Goal: Information Seeking & Learning: Learn about a topic

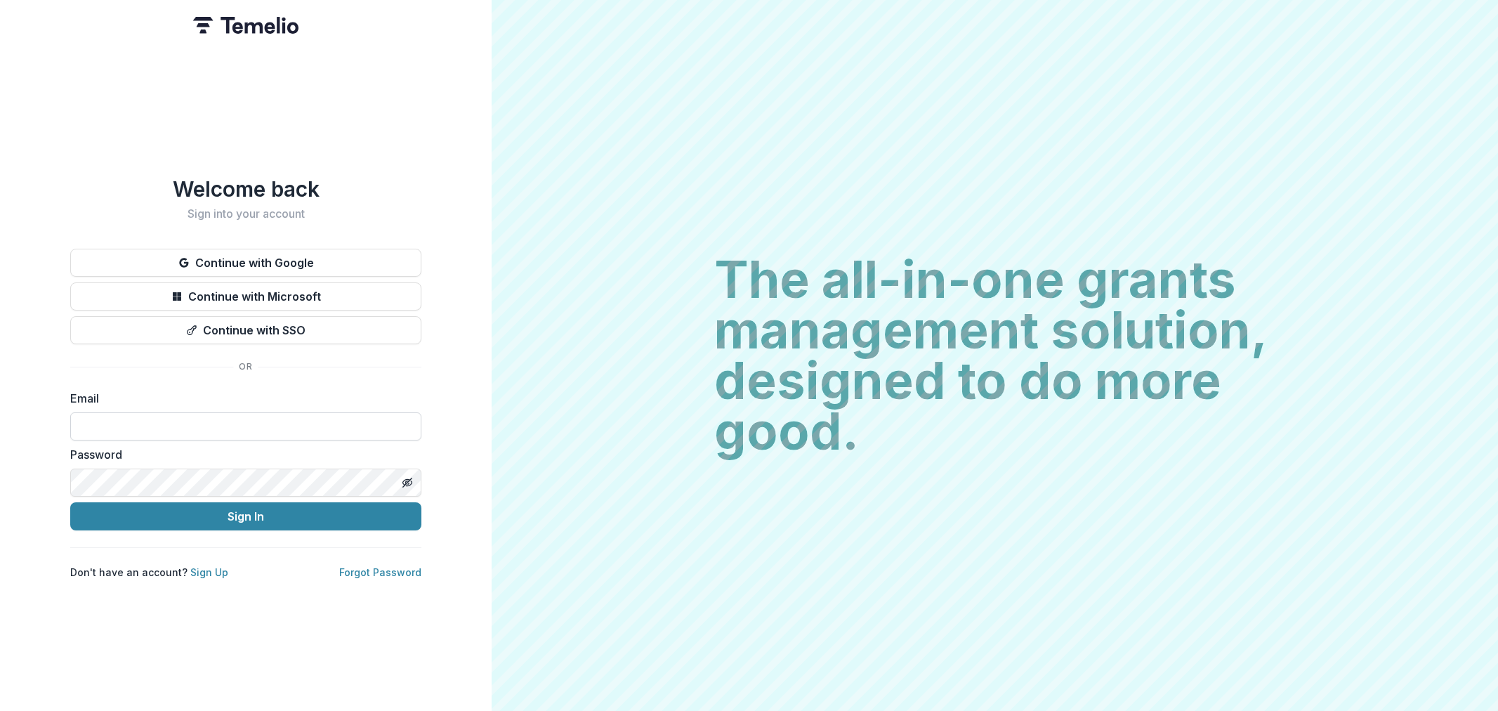
drag, startPoint x: 0, startPoint y: 0, endPoint x: 240, endPoint y: 434, distance: 496.0
click at [240, 434] on input at bounding box center [245, 426] width 351 height 28
type input "**********"
click at [70, 502] on button "Sign In" at bounding box center [245, 516] width 351 height 28
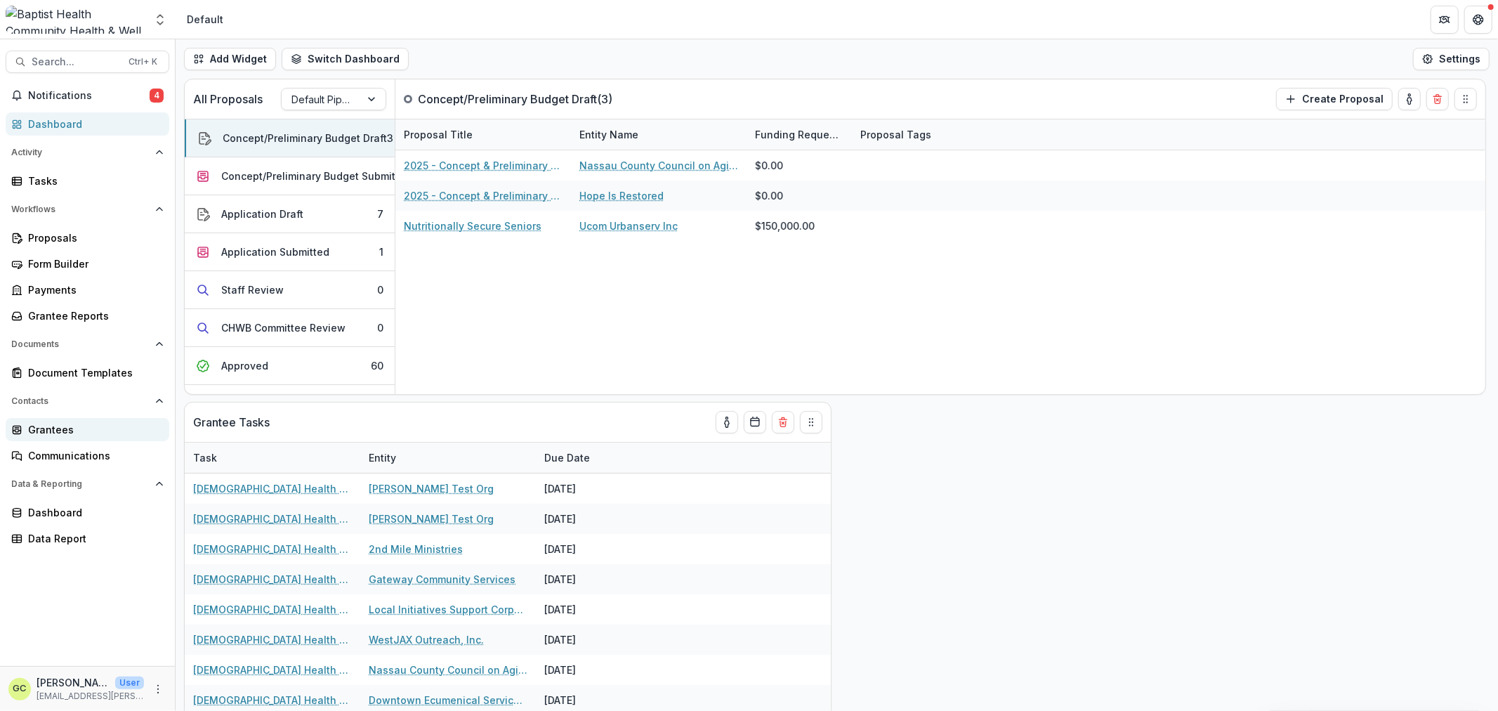
click at [56, 427] on div "Grantees" at bounding box center [93, 429] width 130 height 15
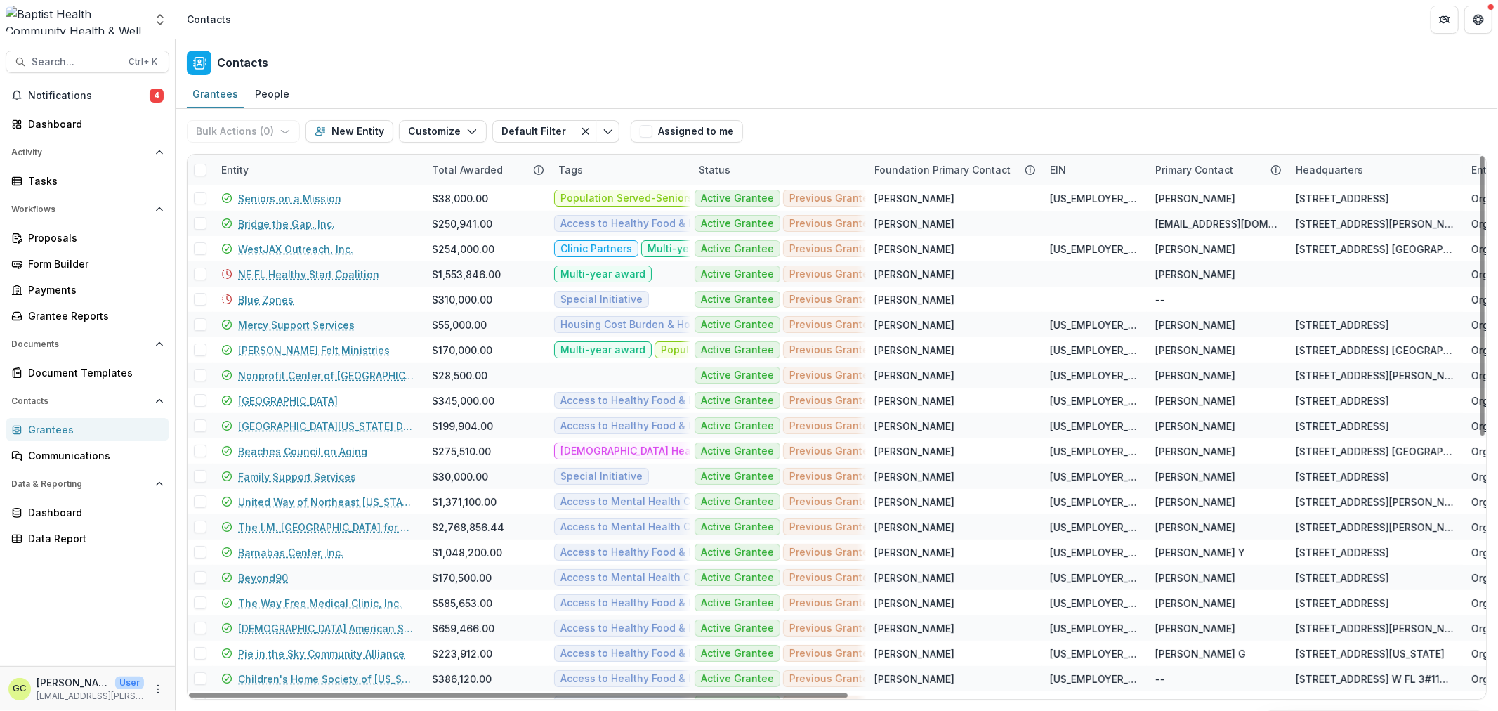
click at [253, 170] on div "Entity" at bounding box center [235, 169] width 44 height 15
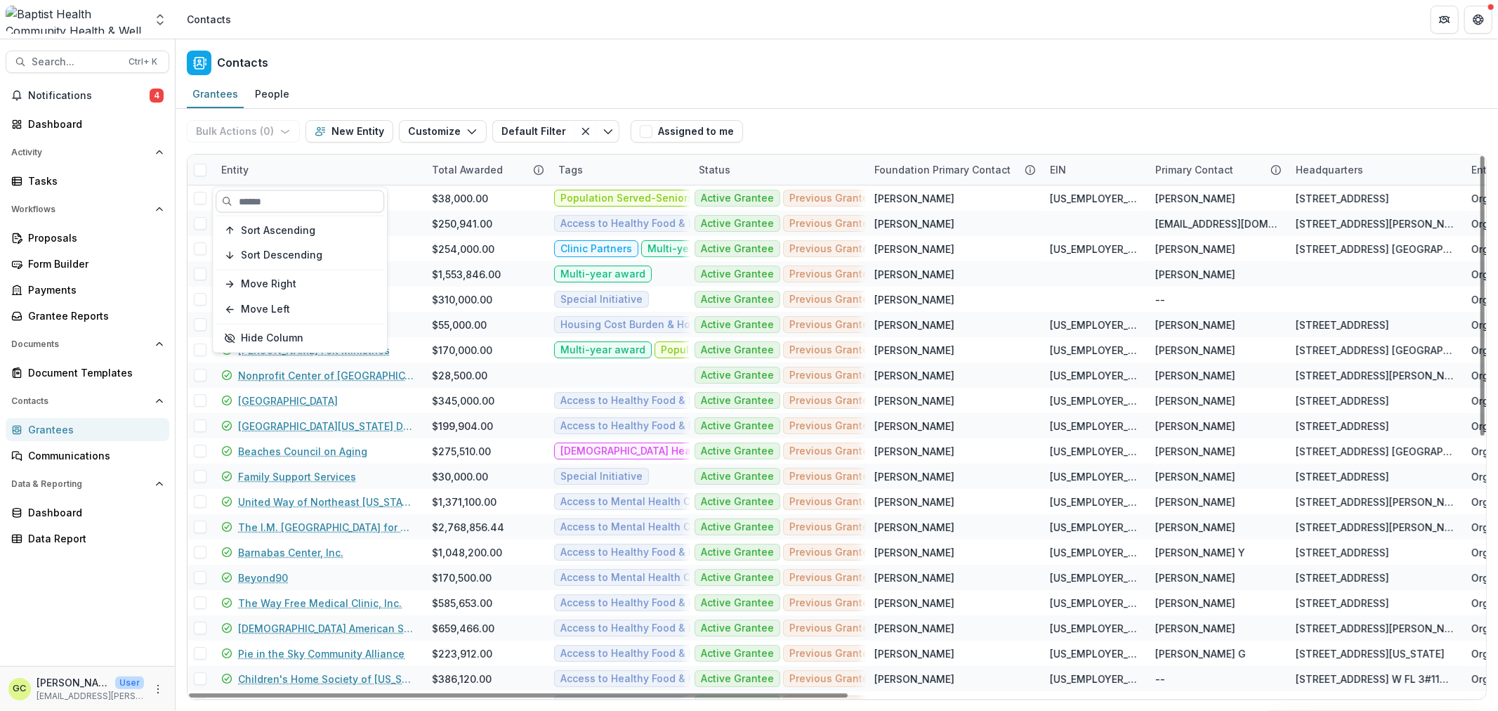
click at [282, 206] on input at bounding box center [300, 201] width 169 height 22
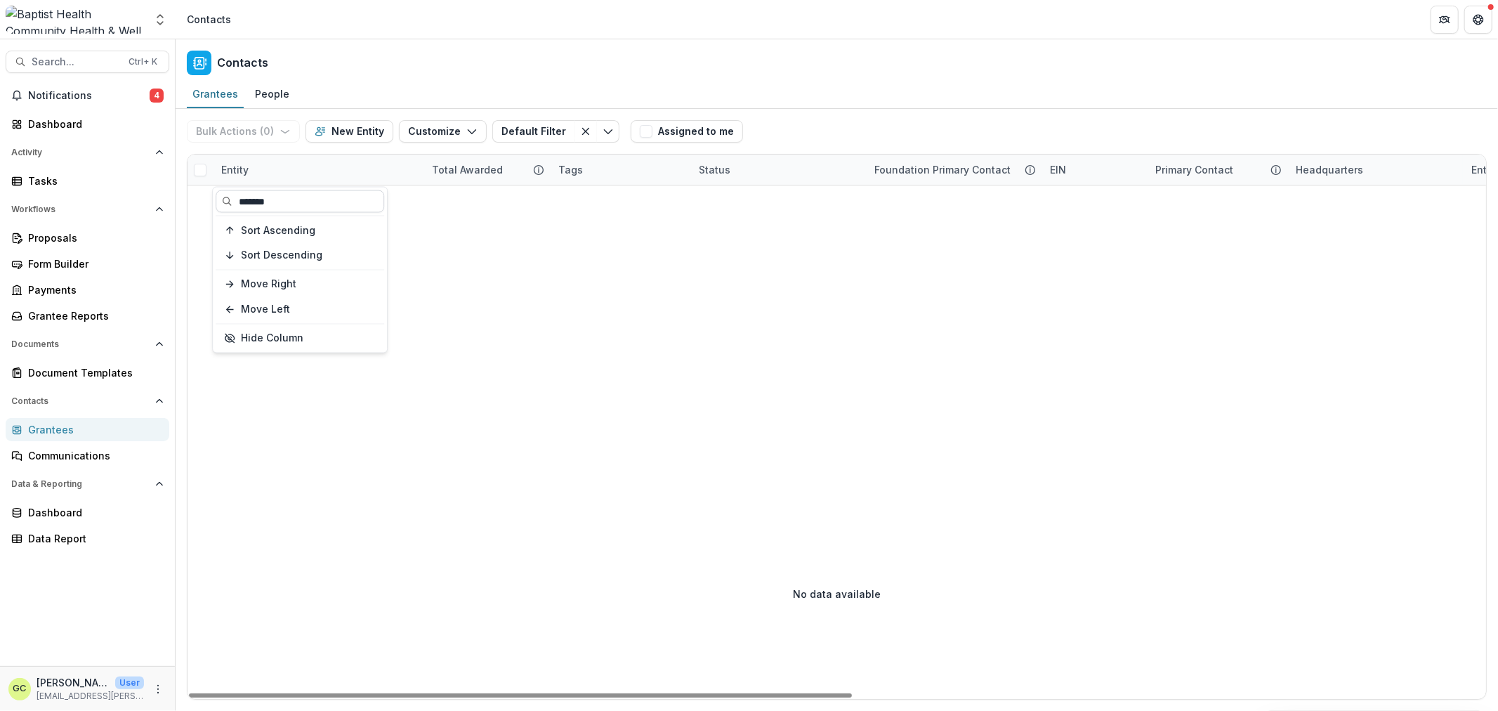
drag, startPoint x: 284, startPoint y: 197, endPoint x: 219, endPoint y: 193, distance: 65.4
click at [219, 193] on input "*******" at bounding box center [300, 201] width 169 height 22
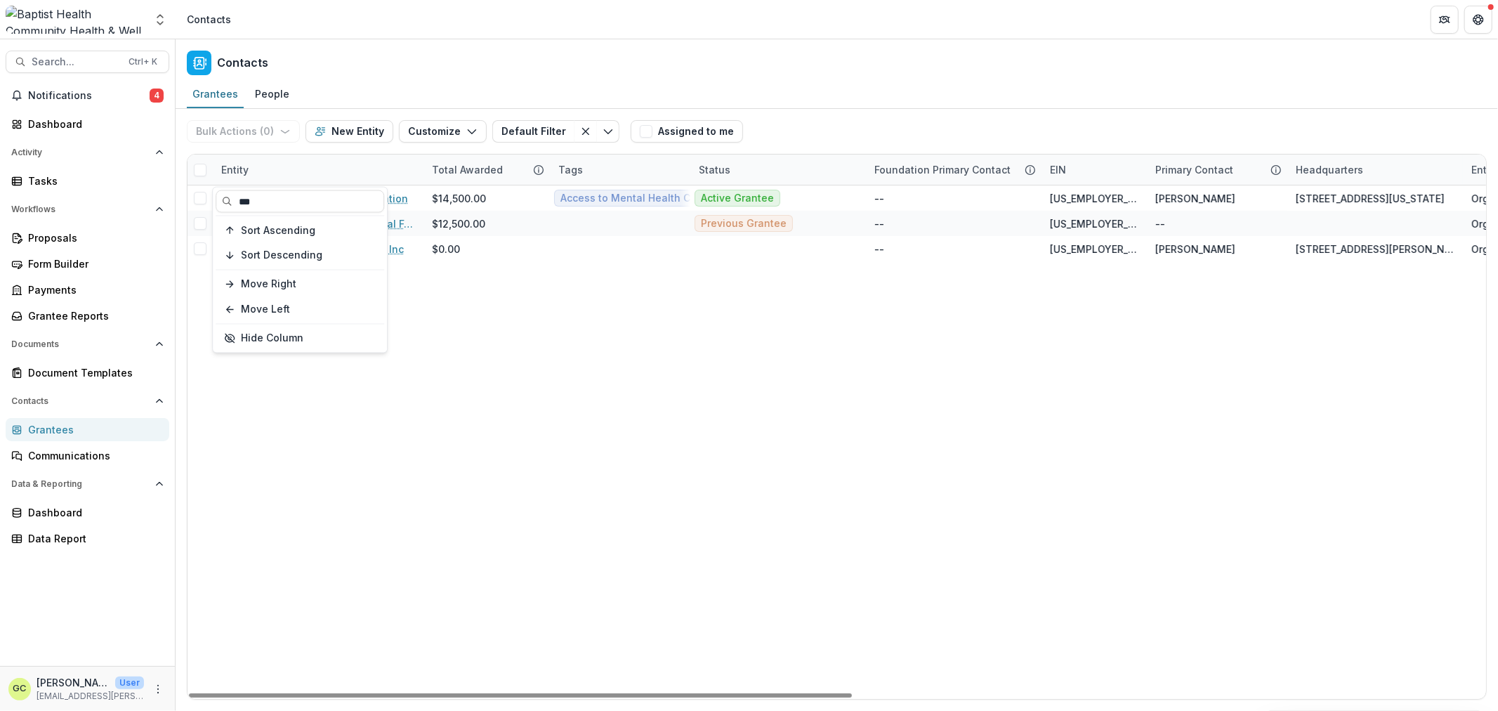
type input "***"
click at [515, 327] on div "Clay County Education Foundation $14,500.00 Access to Mental Health Care Popula…" at bounding box center [1456, 441] width 2539 height 513
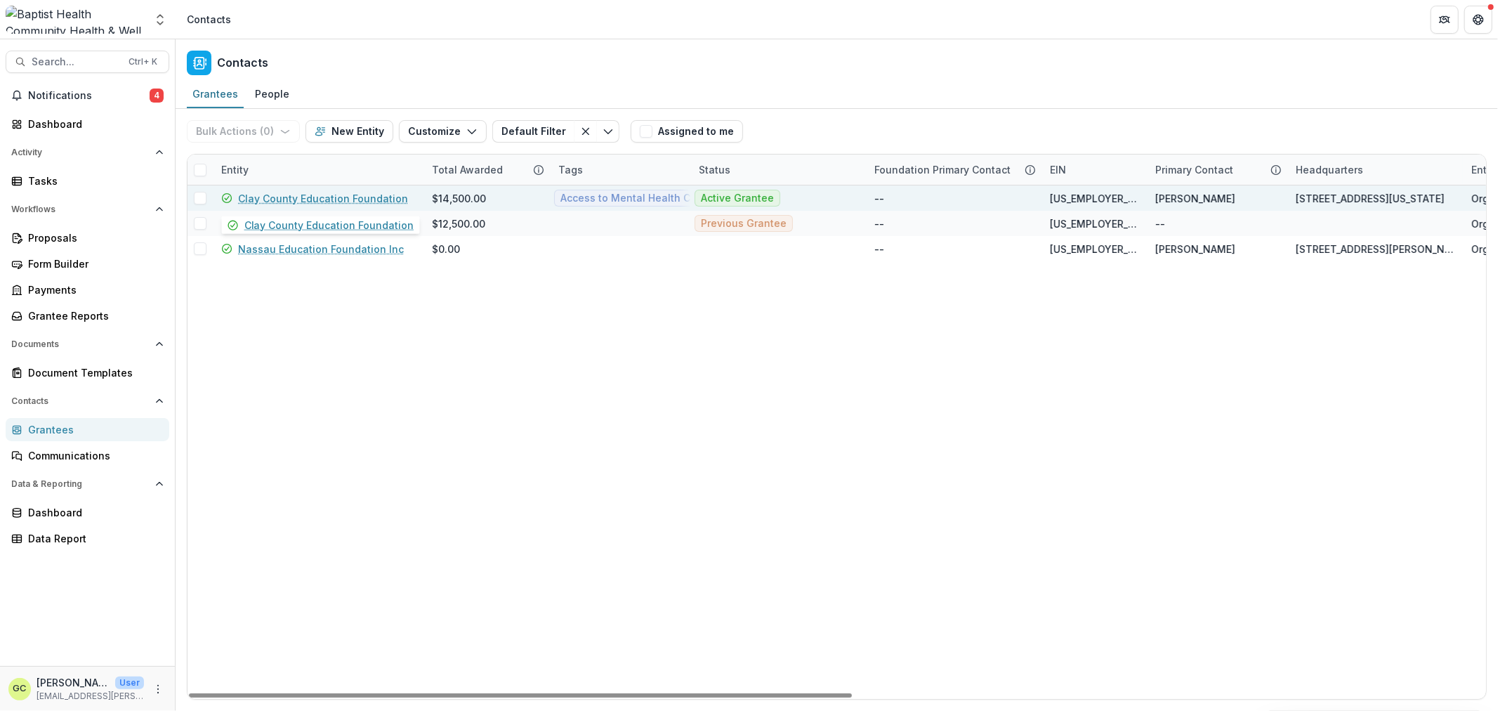
click at [348, 195] on link "Clay County Education Foundation" at bounding box center [323, 198] width 170 height 15
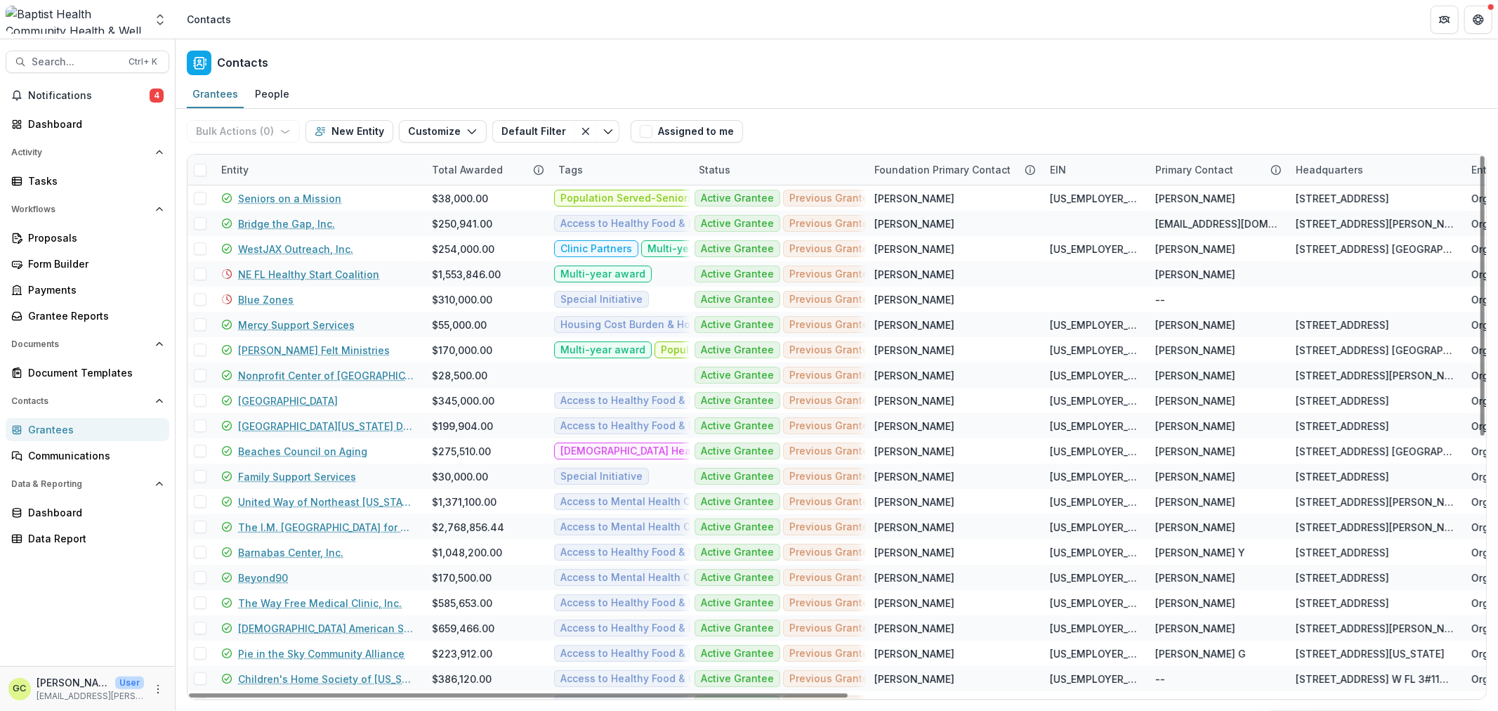
click at [225, 177] on div "Entity" at bounding box center [318, 169] width 211 height 30
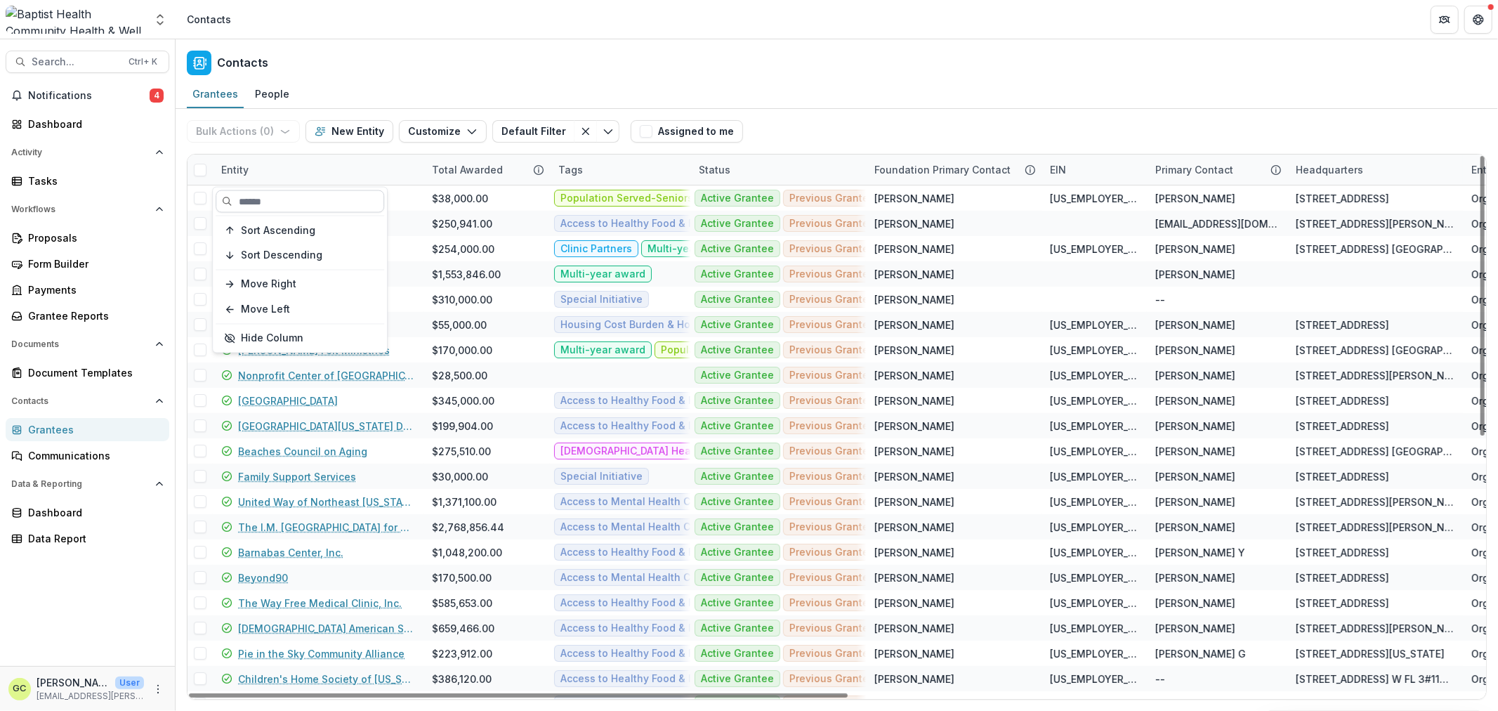
click at [332, 201] on input at bounding box center [300, 201] width 169 height 22
type input "*"
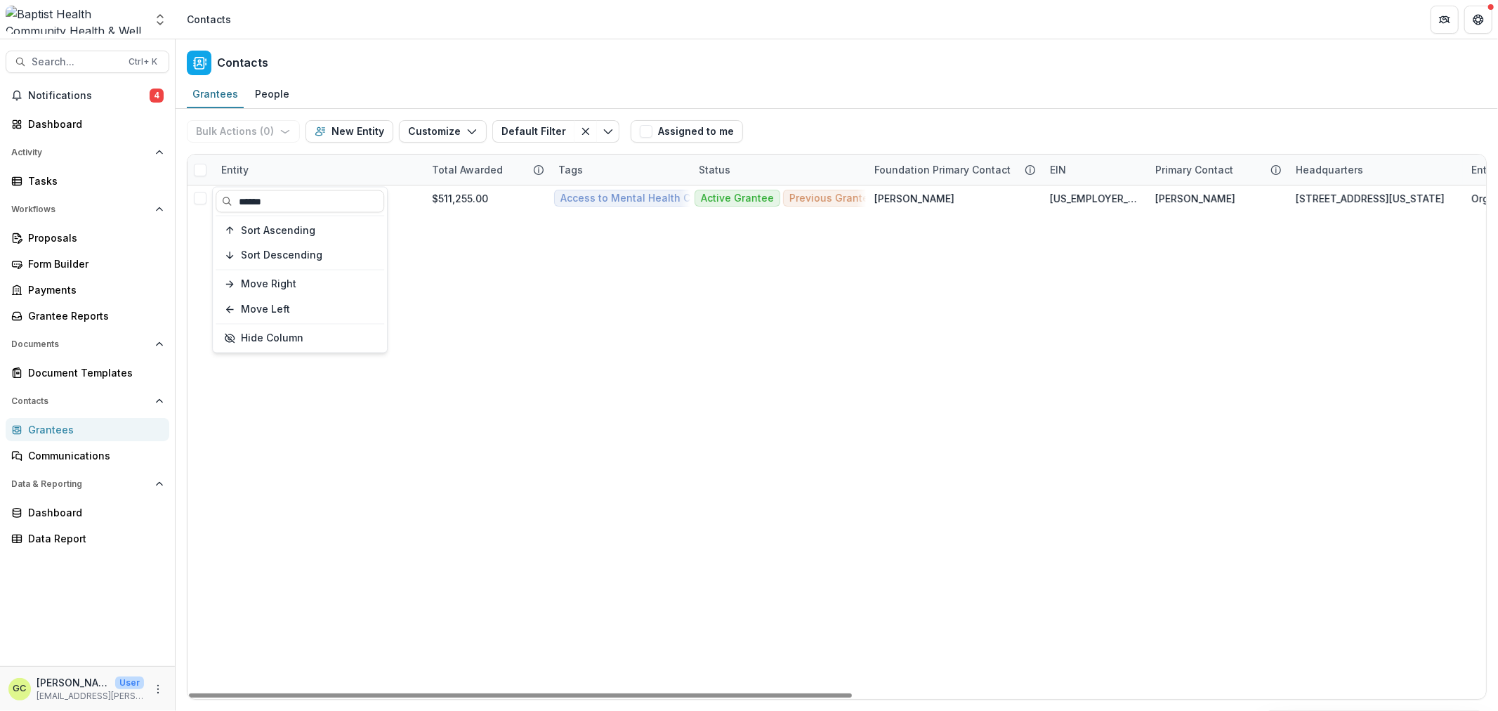
type input "*****"
click at [671, 325] on div "Youth Crisis Center $511,255.00 Access to Mental Health Care [DEMOGRAPHIC_DATA]…" at bounding box center [1456, 441] width 2539 height 513
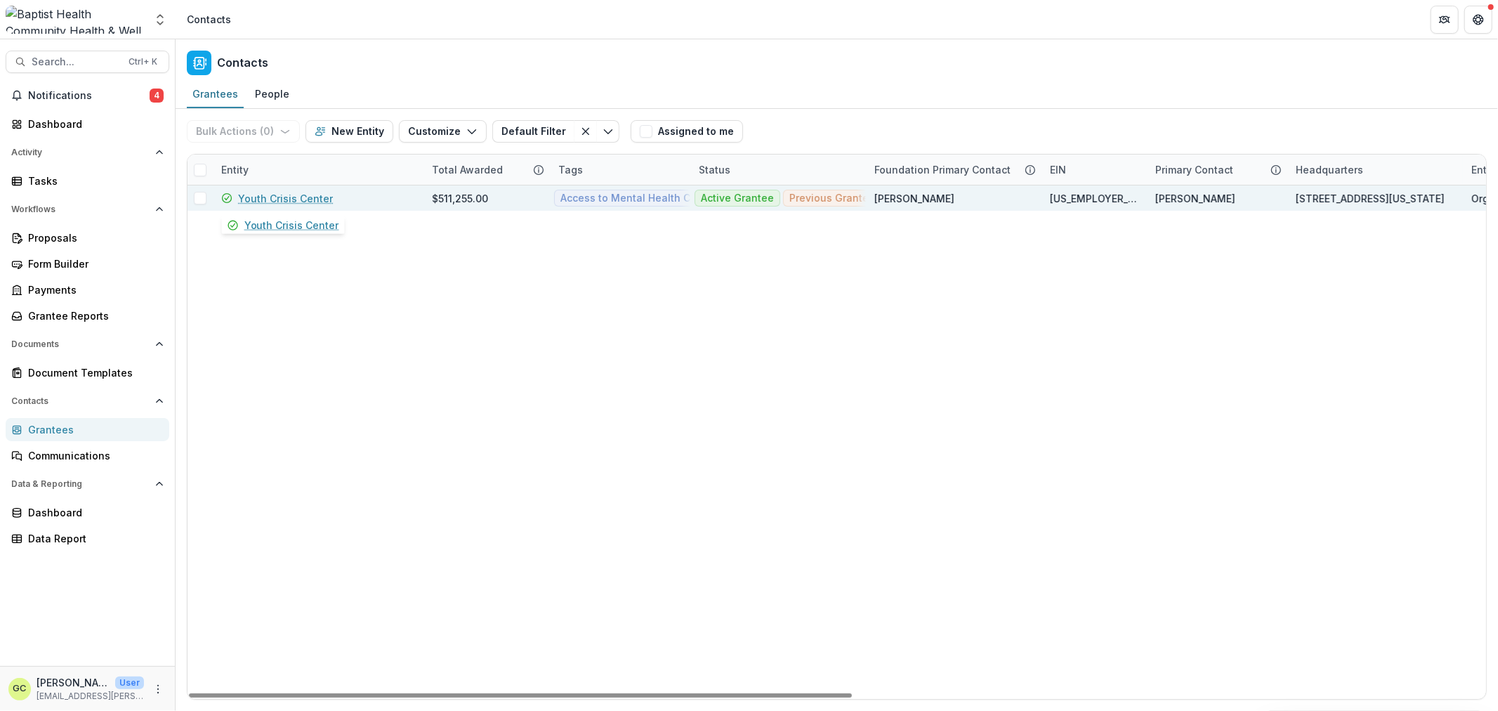
click at [272, 197] on link "Youth Crisis Center" at bounding box center [285, 198] width 95 height 15
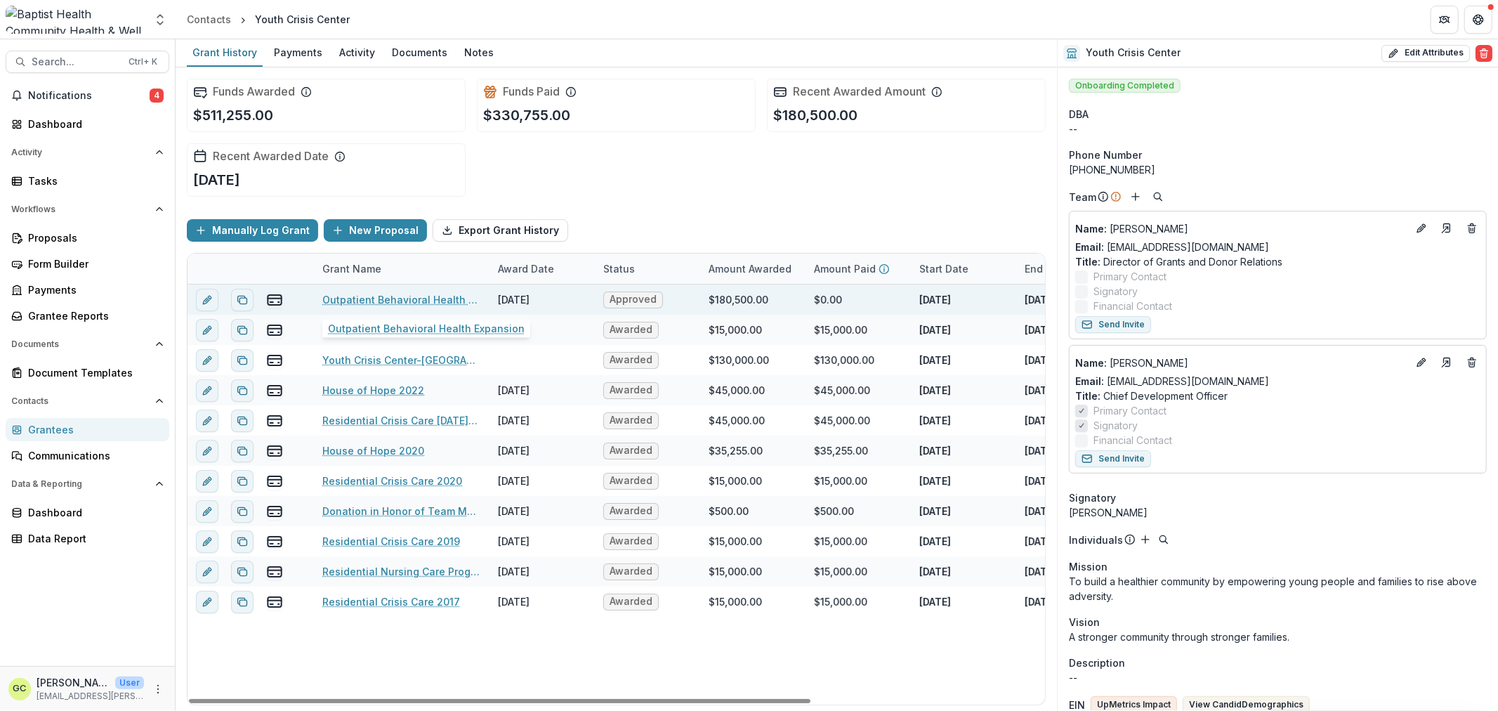
click at [436, 301] on link "Outpatient Behavioral Health Expansion" at bounding box center [401, 299] width 159 height 15
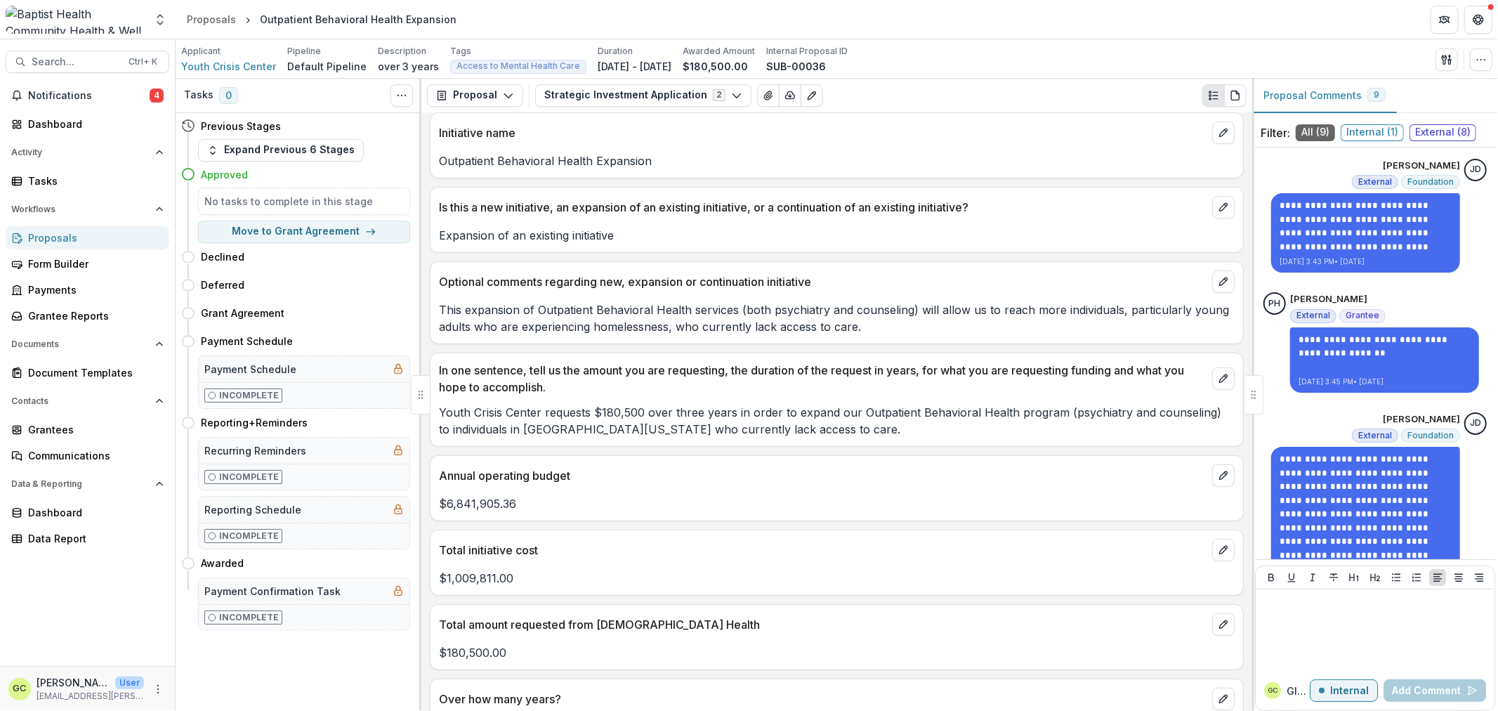
scroll to position [666, 0]
click at [65, 236] on div "Proposals" at bounding box center [93, 237] width 130 height 15
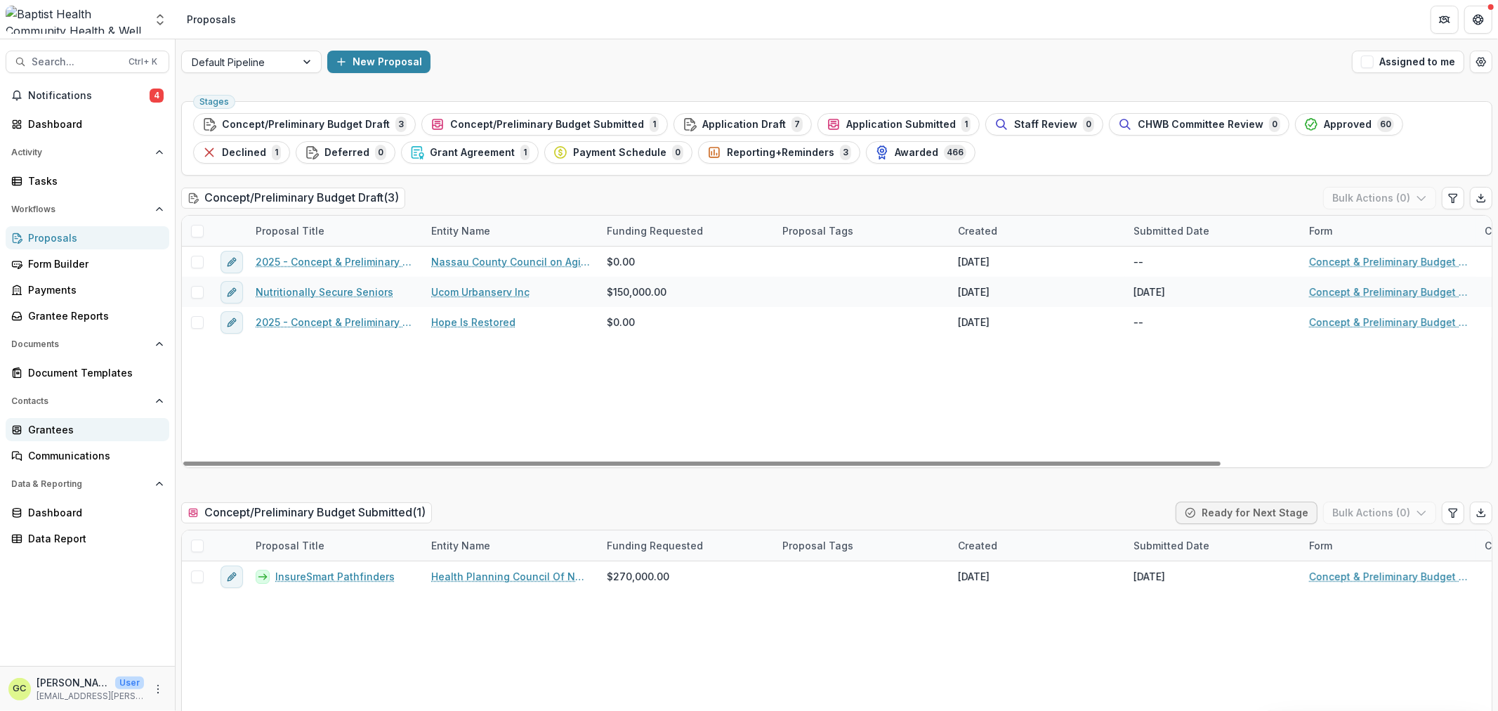
click at [62, 426] on div "Grantees" at bounding box center [93, 429] width 130 height 15
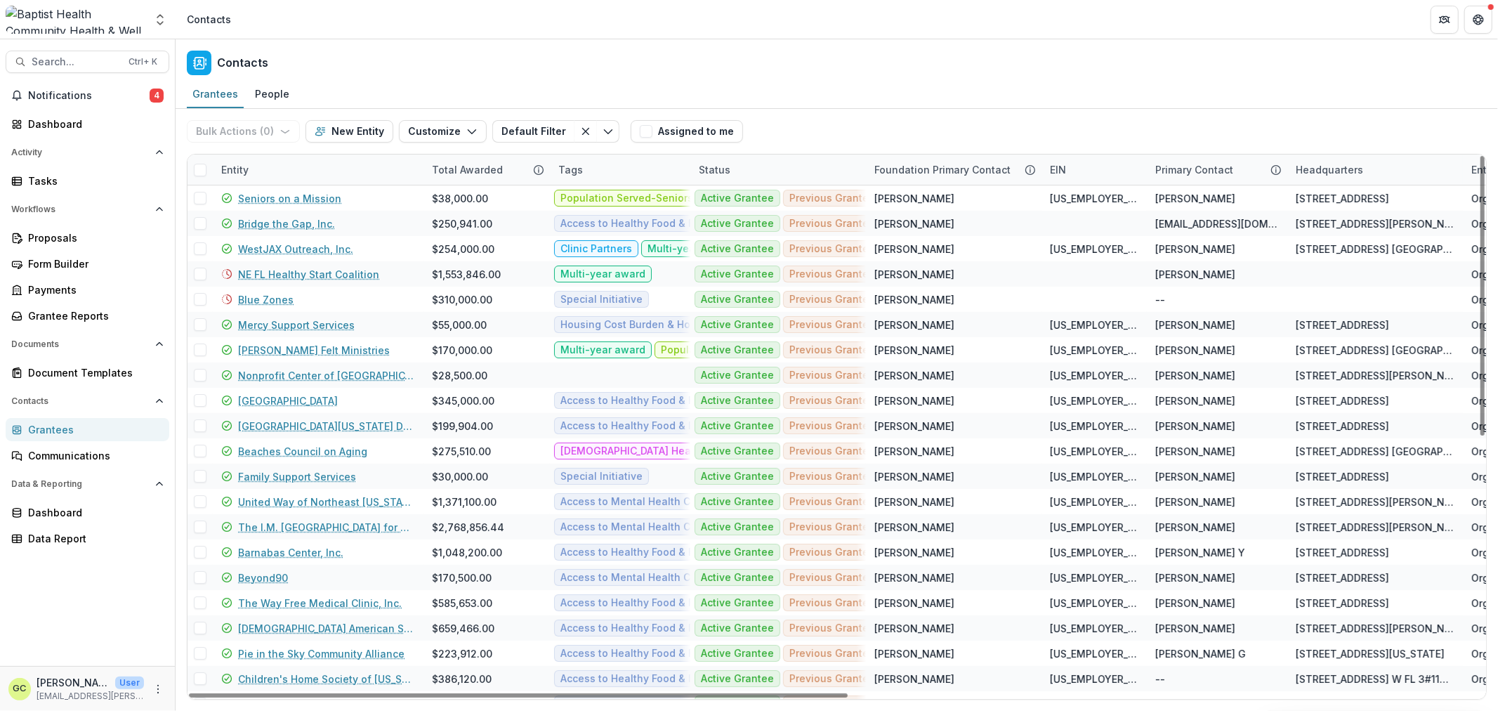
click at [239, 169] on div "Entity" at bounding box center [235, 169] width 44 height 15
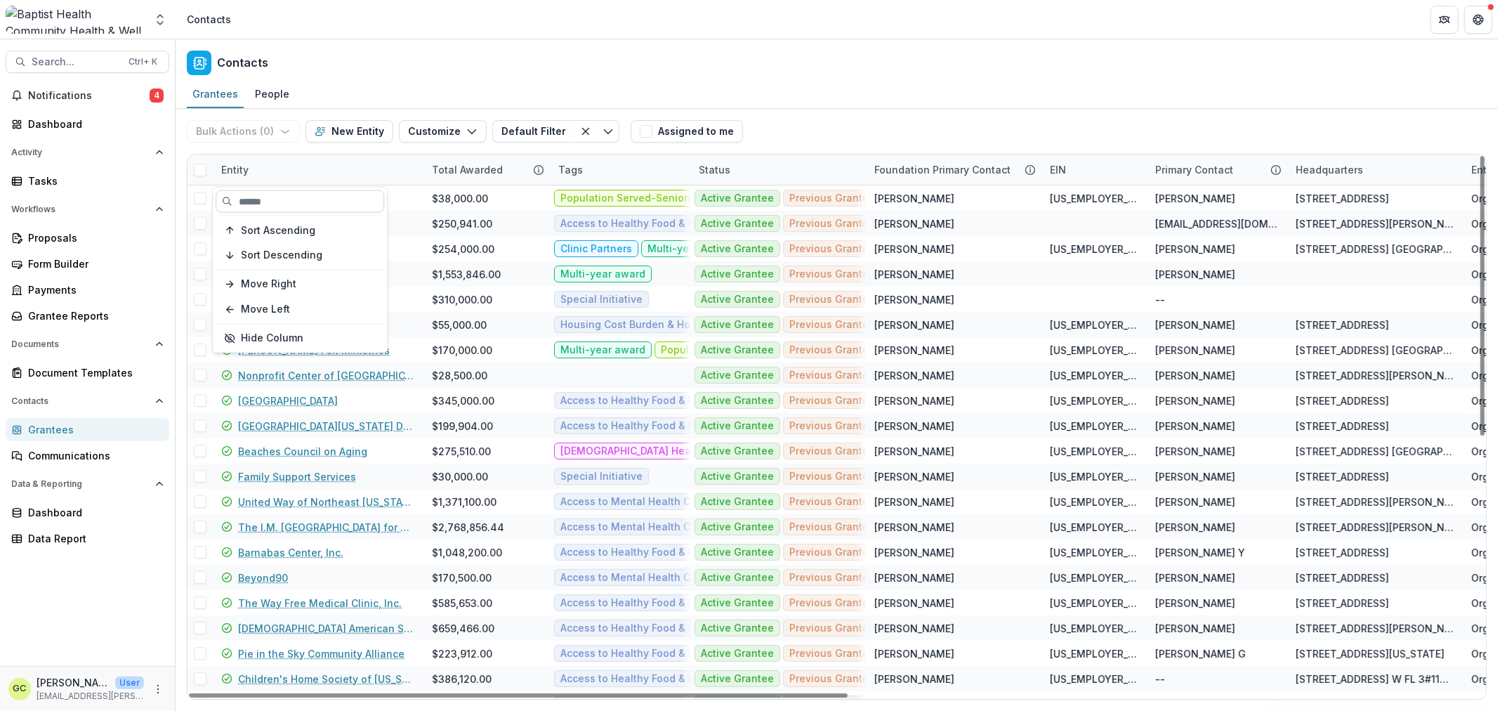
click at [301, 208] on input at bounding box center [300, 201] width 169 height 22
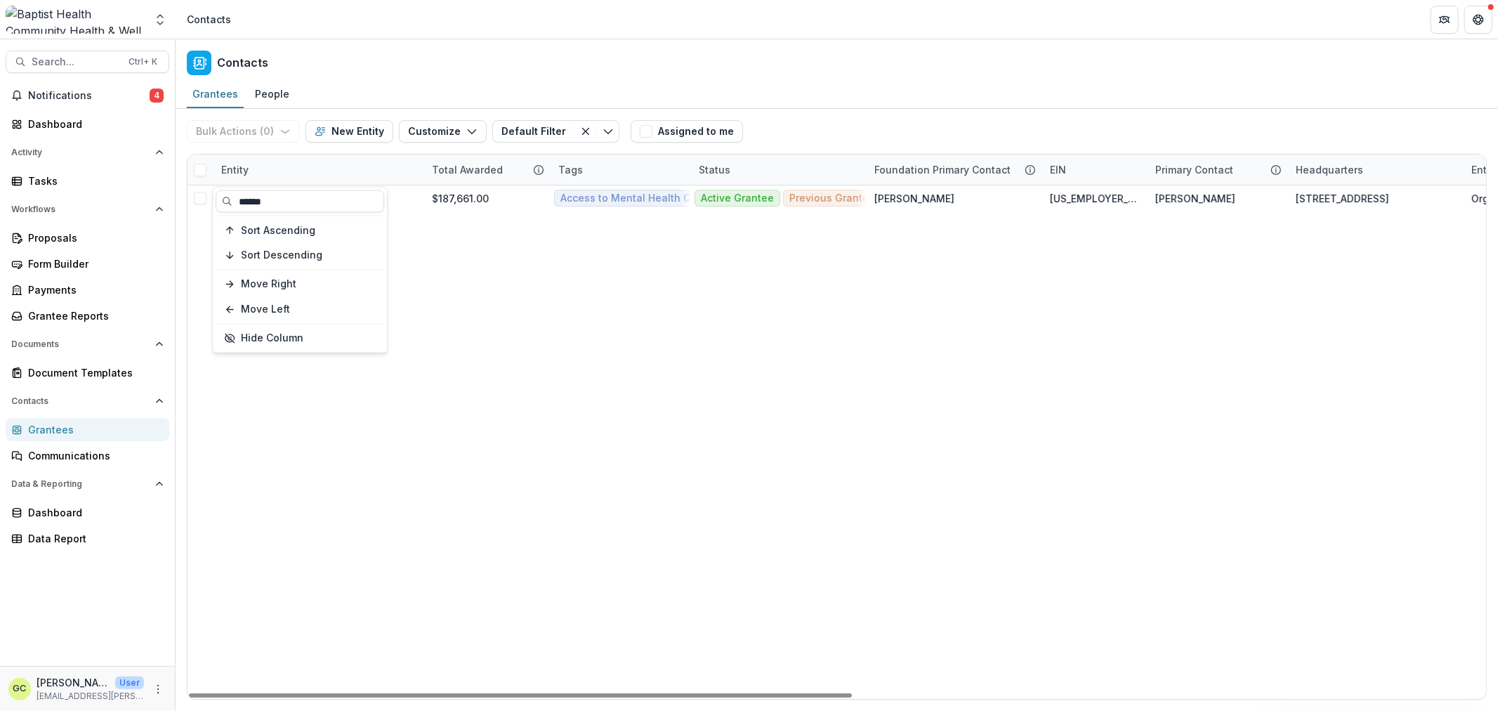
type input "******"
click at [577, 466] on div "Hope Haven Association Inc $187,661.00 Access to Mental Health Care Population …" at bounding box center [1456, 441] width 2539 height 513
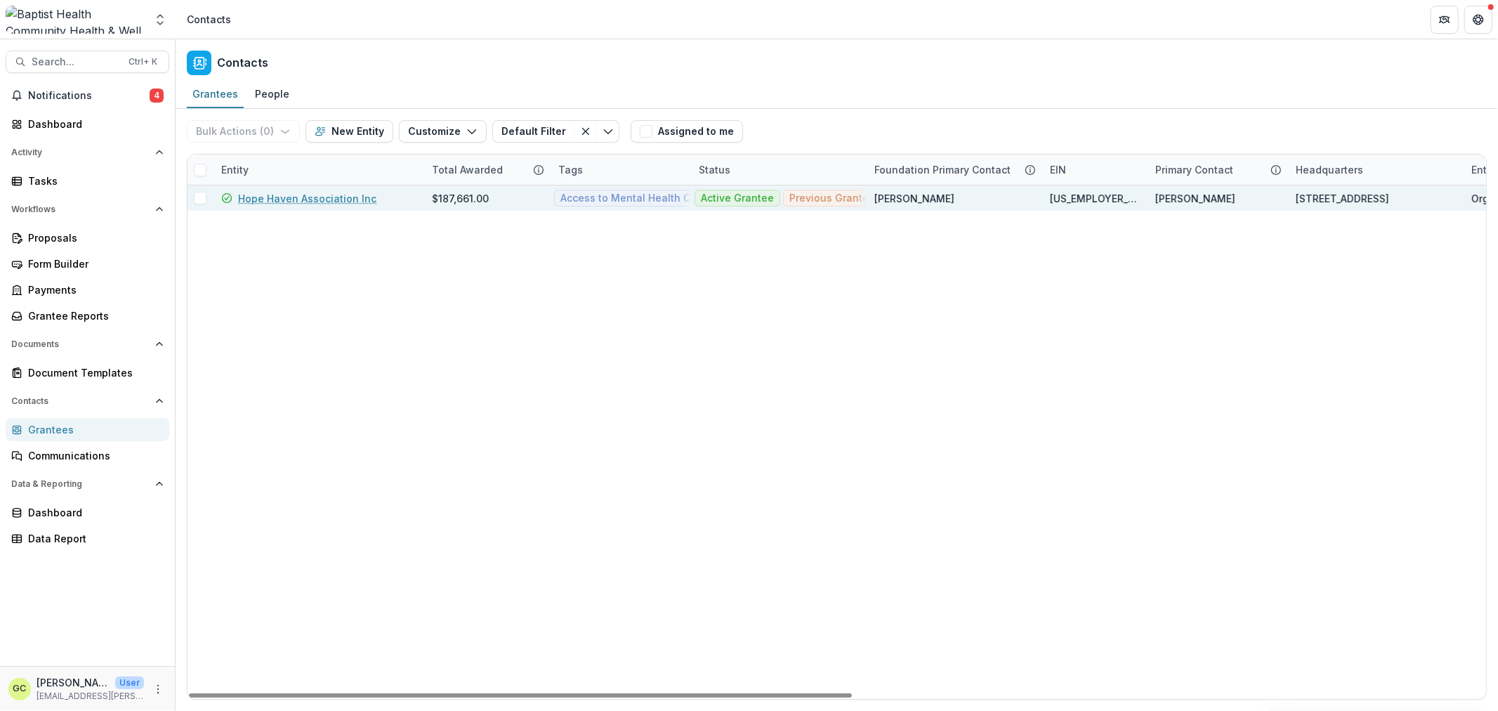
click at [305, 197] on link "Hope Haven Association Inc" at bounding box center [307, 198] width 138 height 15
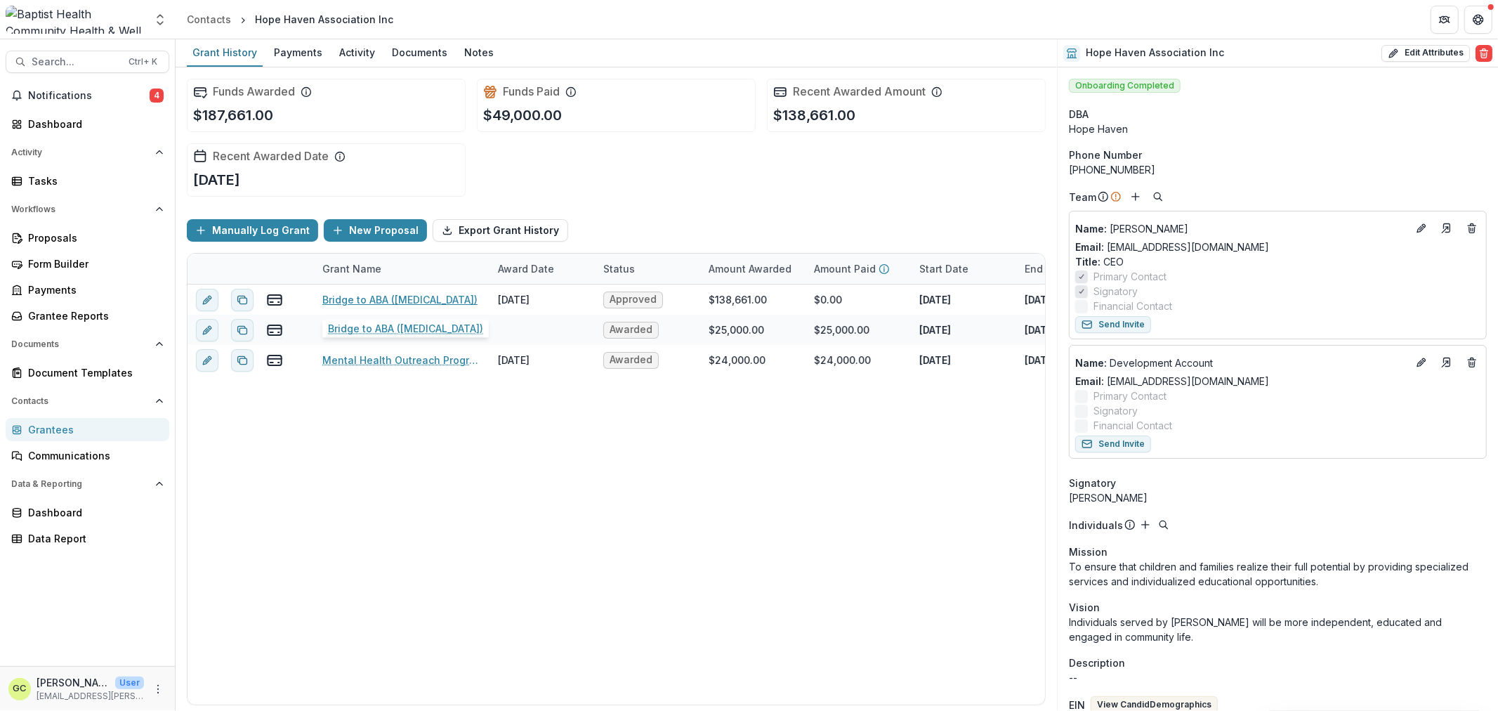
click at [423, 293] on link "Bridge to ABA ([MEDICAL_DATA])" at bounding box center [399, 299] width 155 height 15
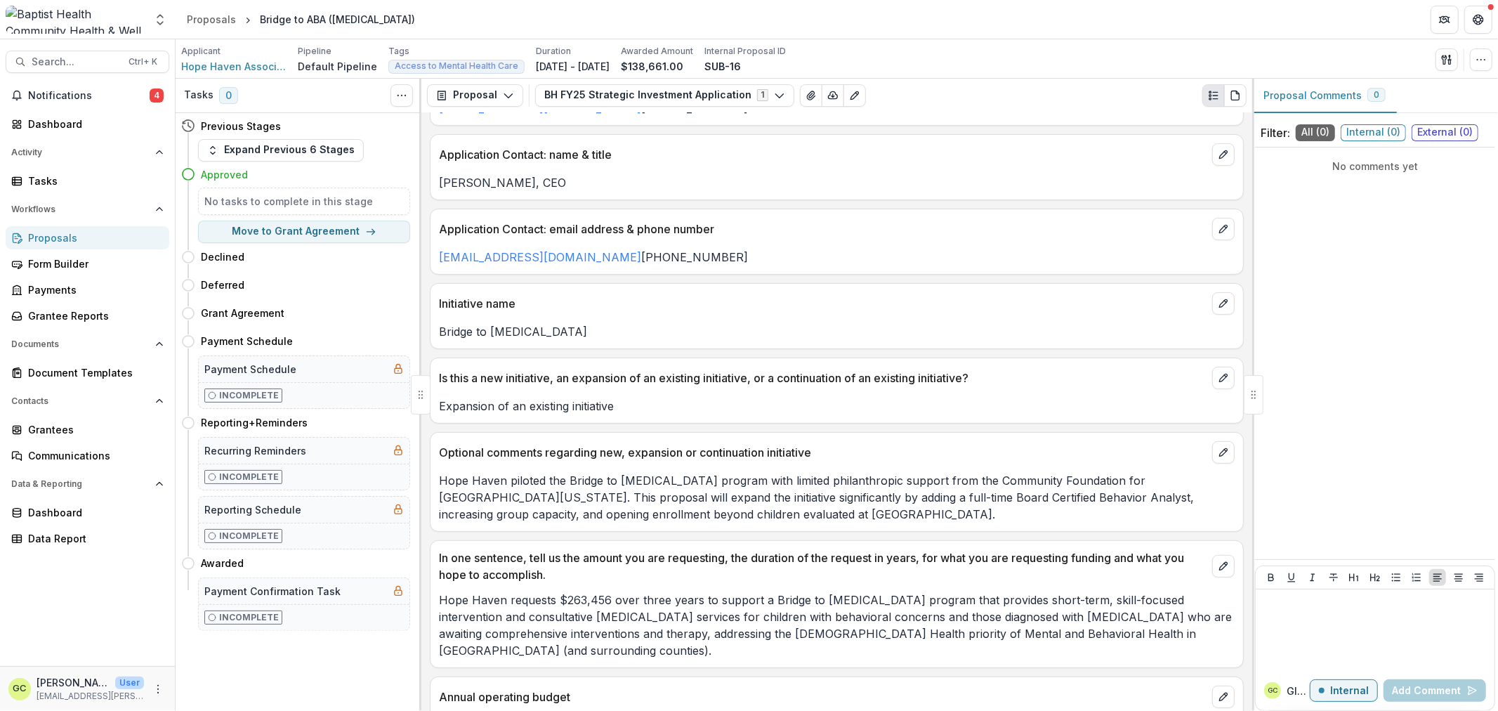
scroll to position [354, 0]
